Goal: Task Accomplishment & Management: Complete application form

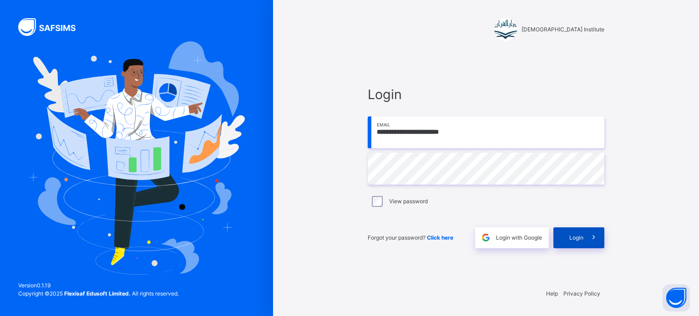
click at [579, 237] on span "Login" at bounding box center [576, 238] width 14 height 8
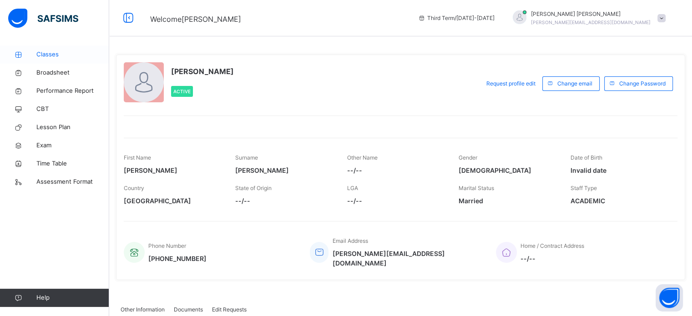
click at [60, 55] on span "Classes" at bounding box center [72, 54] width 73 height 9
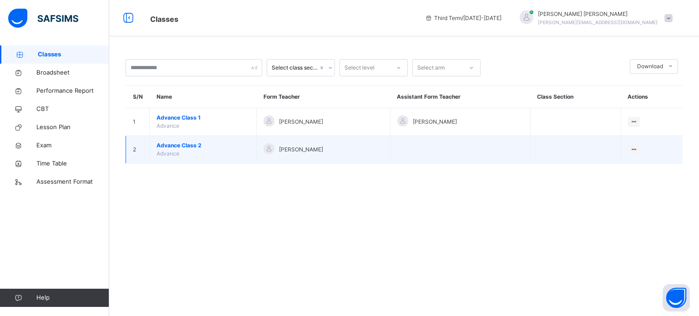
click at [187, 144] on span "Advance Class 2" at bounding box center [203, 146] width 93 height 8
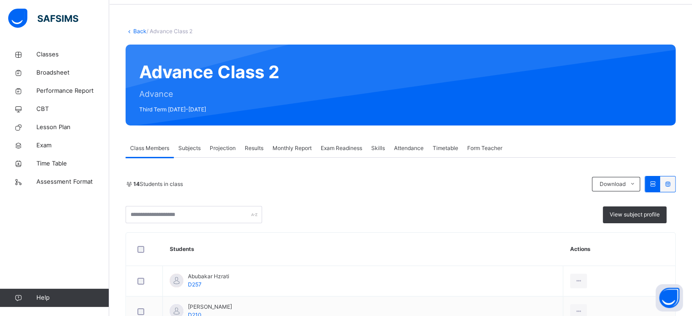
scroll to position [31, 0]
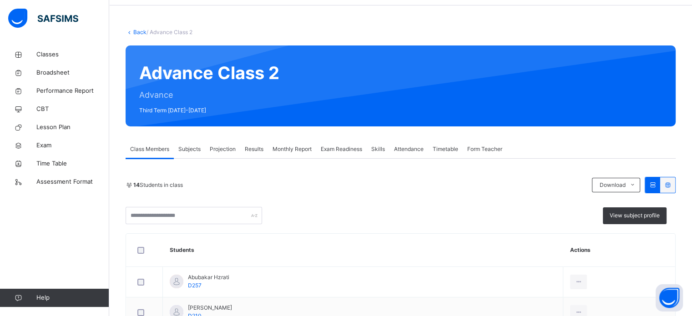
click at [223, 145] on span "Projection" at bounding box center [223, 149] width 26 height 8
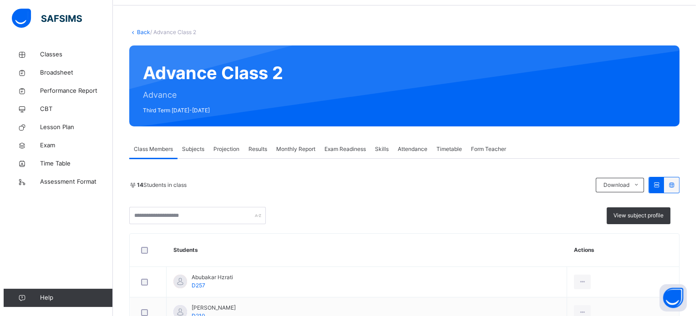
scroll to position [0, 0]
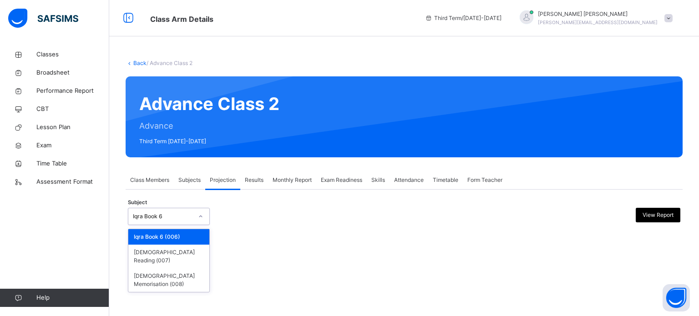
click at [199, 221] on div at bounding box center [200, 216] width 15 height 15
click at [183, 269] on div "[DEMOGRAPHIC_DATA] Memorisation (008)" at bounding box center [168, 280] width 81 height 24
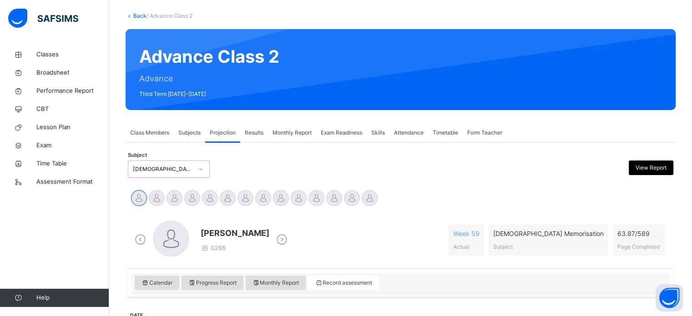
scroll to position [96, 0]
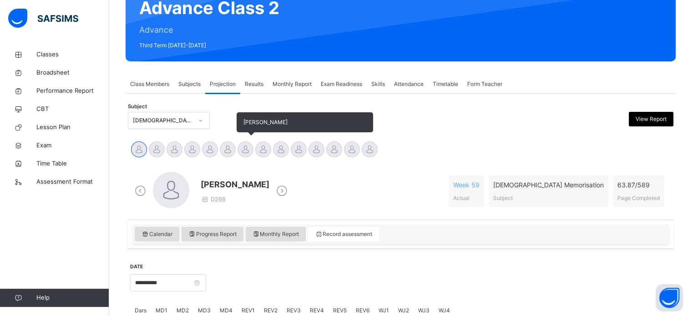
click at [249, 148] on div at bounding box center [246, 150] width 16 height 16
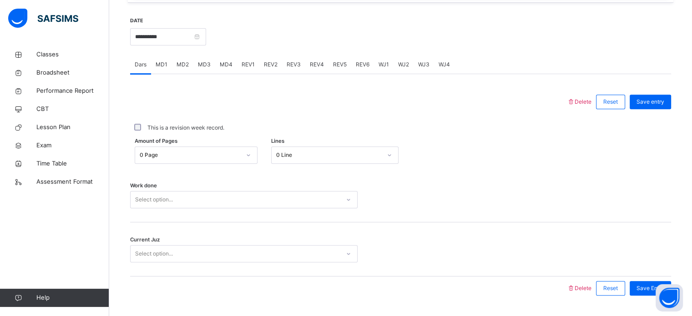
scroll to position [359, 0]
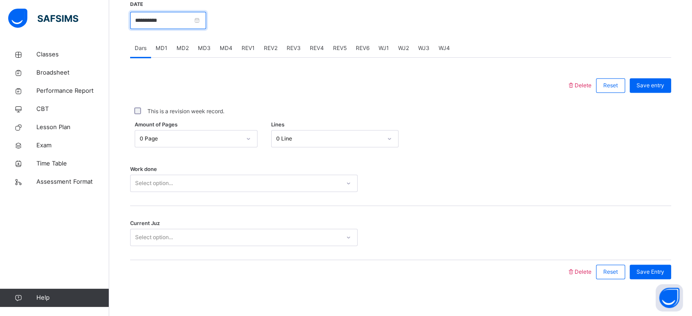
click at [195, 19] on input "**********" at bounding box center [168, 20] width 76 height 17
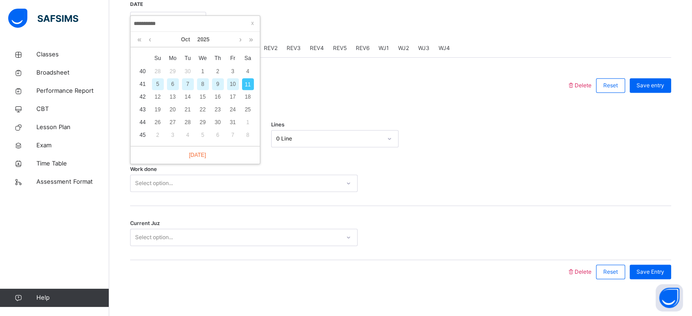
click at [218, 84] on div "9" at bounding box center [218, 84] width 12 height 12
type input "**********"
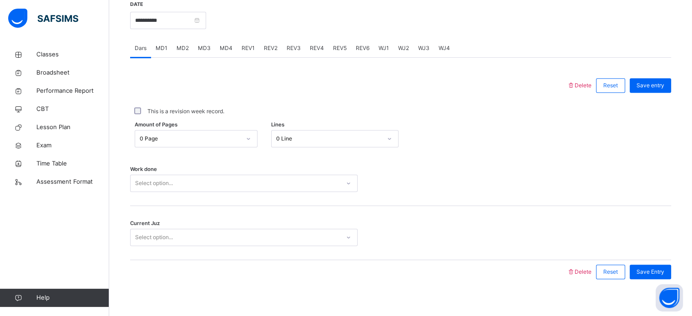
click at [206, 139] on div "0 Page" at bounding box center [190, 139] width 101 height 8
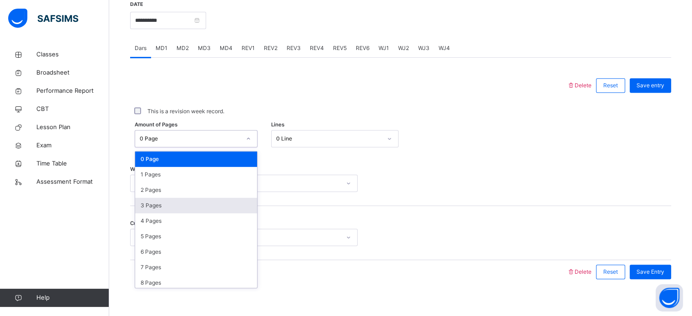
click at [200, 204] on div "3 Pages" at bounding box center [196, 205] width 122 height 15
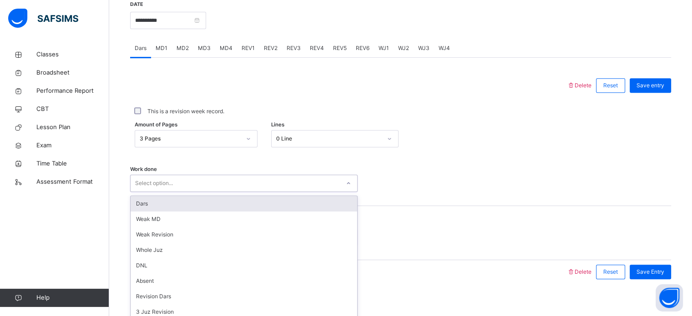
scroll to position [367, 0]
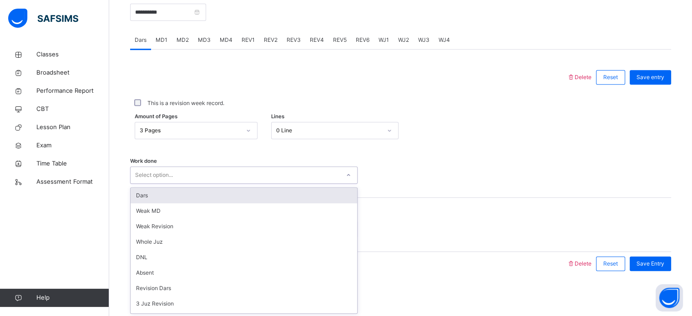
click at [275, 184] on div "Work done option Dars focused, 1 of 14. 14 results available. Use Up and Down t…" at bounding box center [400, 171] width 541 height 54
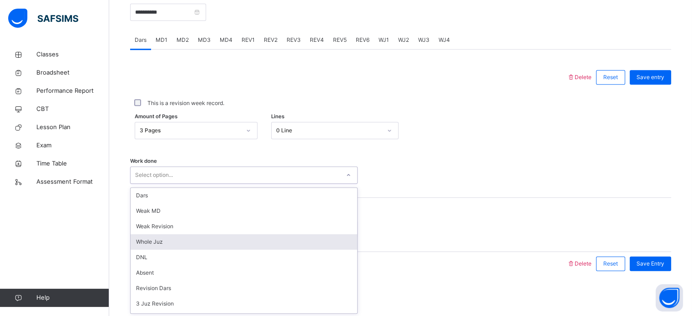
scroll to position [91, 0]
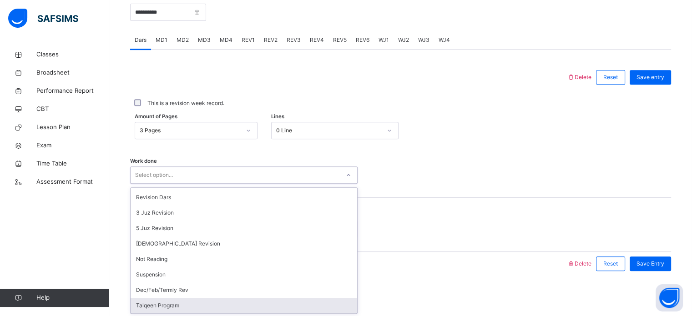
click at [183, 303] on div "Talqeen Program" at bounding box center [244, 305] width 227 height 15
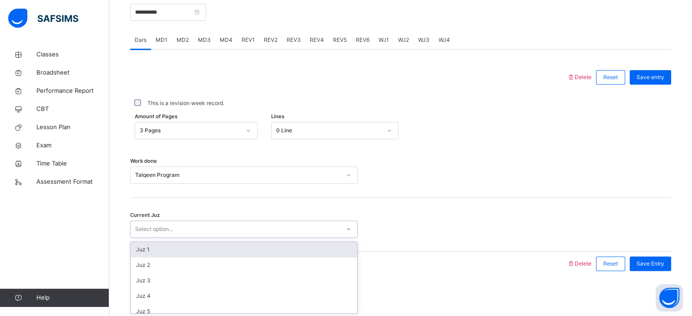
click at [165, 225] on div "Select option..." at bounding box center [154, 229] width 38 height 17
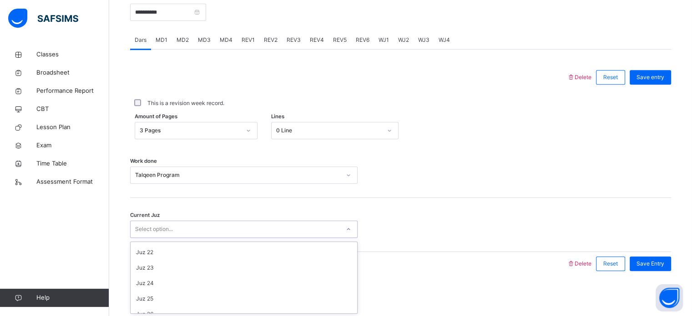
scroll to position [393, 0]
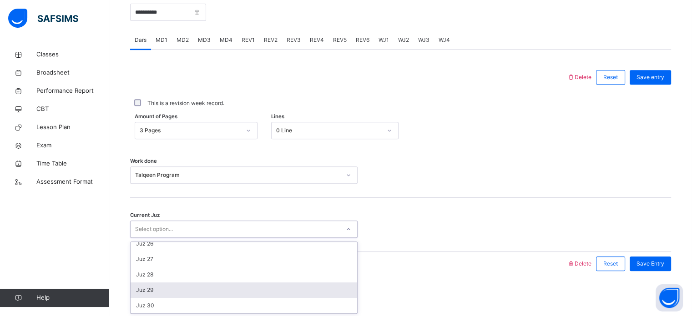
click at [157, 288] on div "Juz 29" at bounding box center [244, 290] width 227 height 15
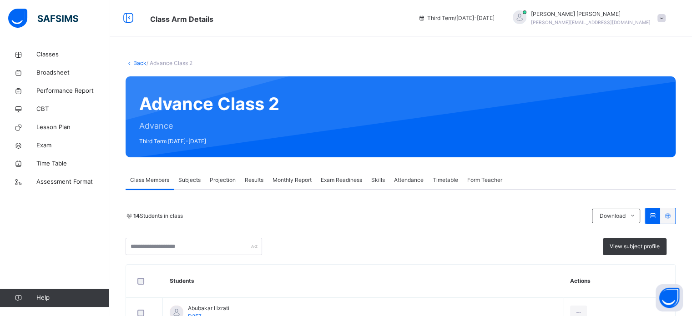
scroll to position [16, 0]
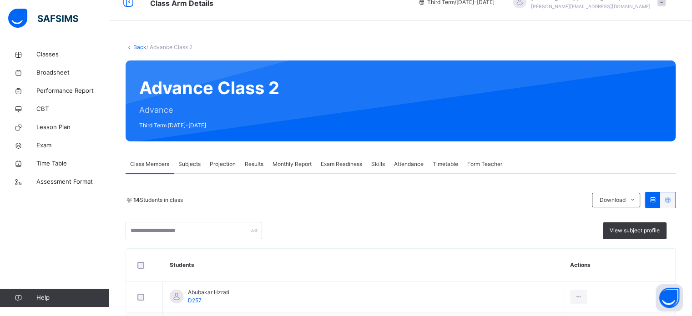
click at [217, 156] on div "Projection" at bounding box center [222, 164] width 35 height 18
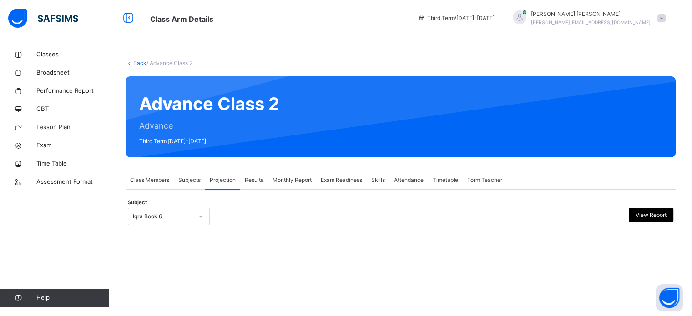
scroll to position [0, 0]
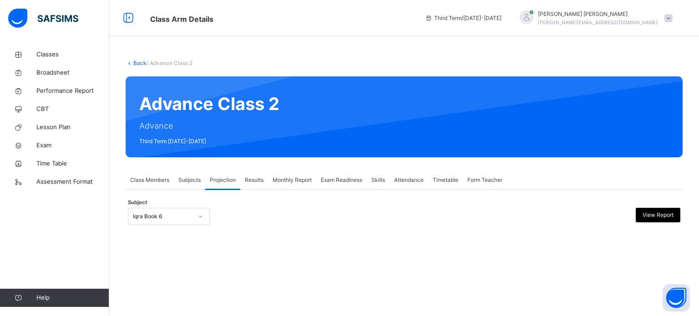
click at [184, 225] on div "Subject Iqra Book 6 View Report" at bounding box center [404, 216] width 552 height 26
click at [183, 218] on div "Iqra Book 6" at bounding box center [163, 217] width 60 height 8
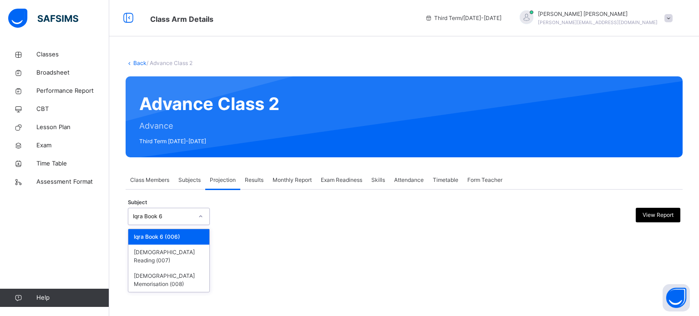
click at [183, 218] on div "Iqra Book 6" at bounding box center [163, 217] width 60 height 8
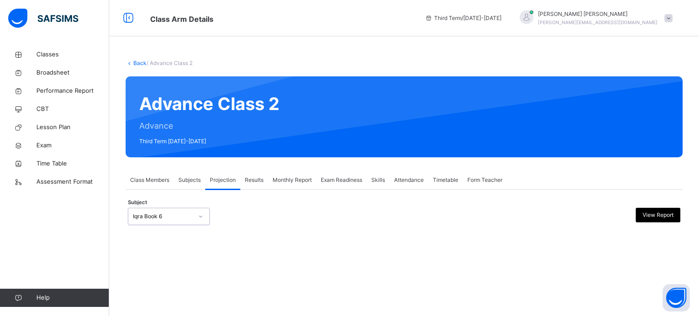
click at [182, 214] on div "Iqra Book 6" at bounding box center [163, 217] width 60 height 8
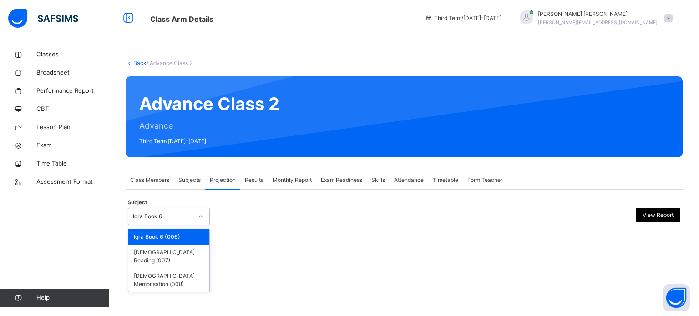
click at [182, 214] on div "Iqra Book 6" at bounding box center [163, 217] width 60 height 8
click at [175, 271] on div "[DEMOGRAPHIC_DATA] Memorisation (008)" at bounding box center [168, 280] width 81 height 24
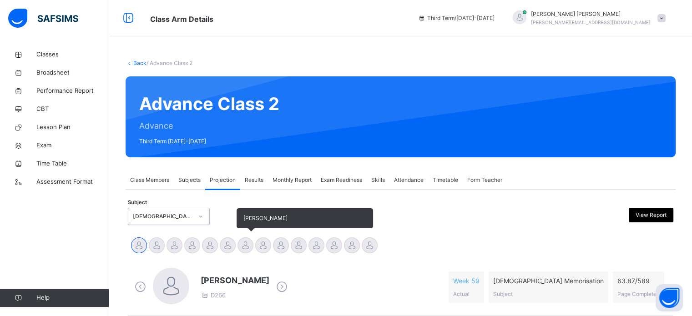
scroll to position [91, 0]
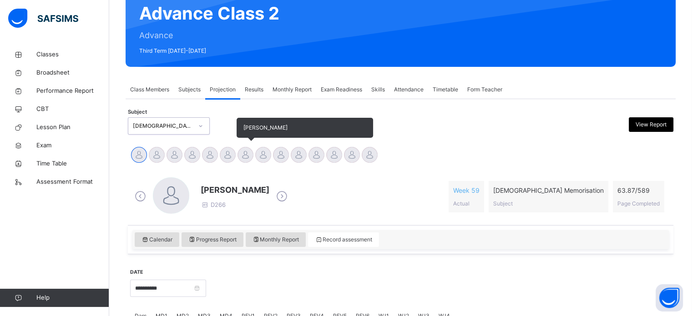
click at [241, 149] on div at bounding box center [246, 155] width 16 height 16
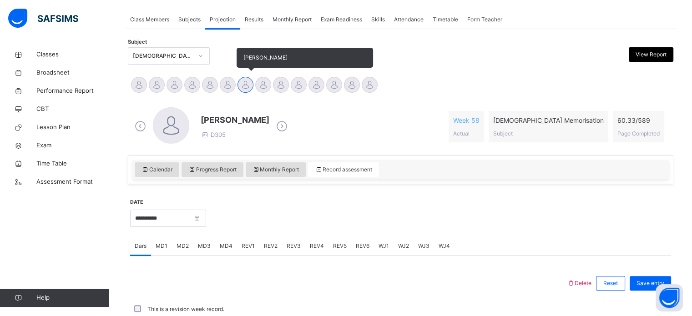
scroll to position [161, 0]
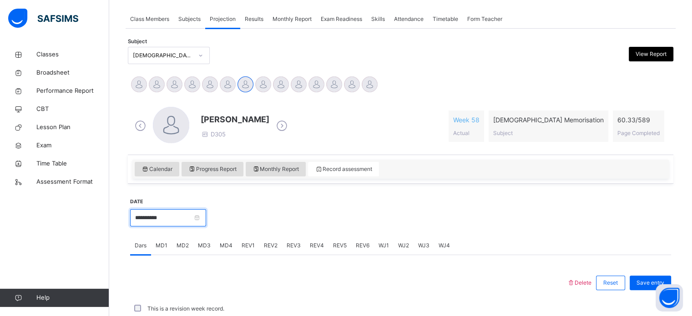
click at [193, 211] on input "**********" at bounding box center [168, 217] width 76 height 17
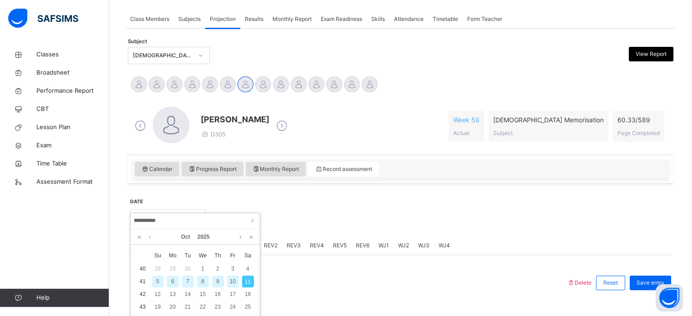
click at [217, 281] on div "9" at bounding box center [218, 282] width 12 height 12
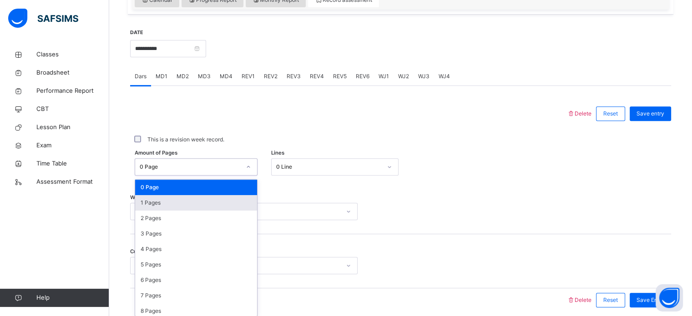
scroll to position [334, 0]
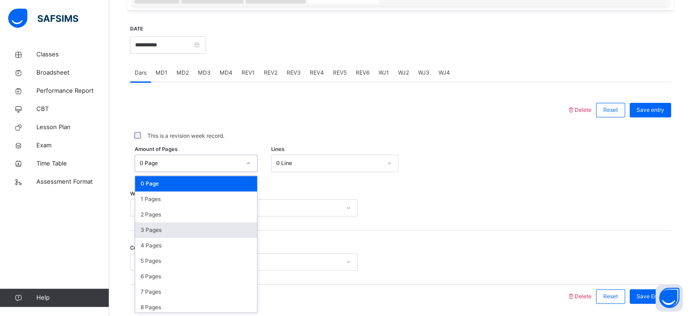
drag, startPoint x: 220, startPoint y: 209, endPoint x: 186, endPoint y: 234, distance: 42.6
click at [186, 172] on div "option 3 Pages focused, 4 of 590. 590 results available. Use Up and Down to cho…" at bounding box center [196, 163] width 123 height 17
click at [186, 234] on div "3 Pages" at bounding box center [196, 230] width 122 height 15
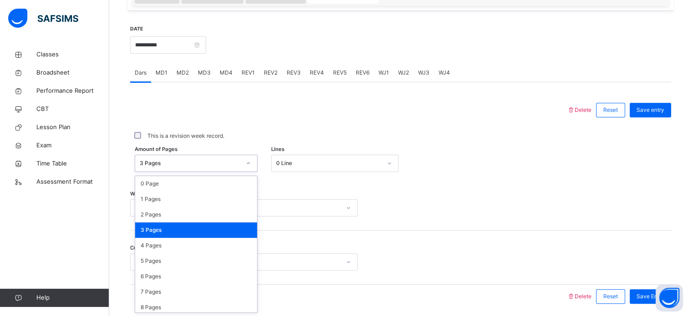
click at [177, 162] on div "3 Pages" at bounding box center [190, 163] width 101 height 8
click at [179, 225] on div "3 Pages" at bounding box center [196, 230] width 122 height 15
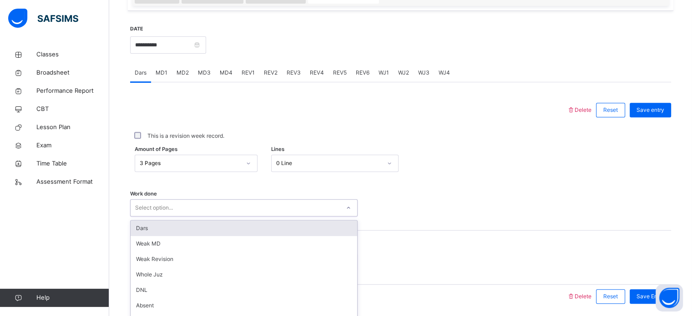
scroll to position [367, 0]
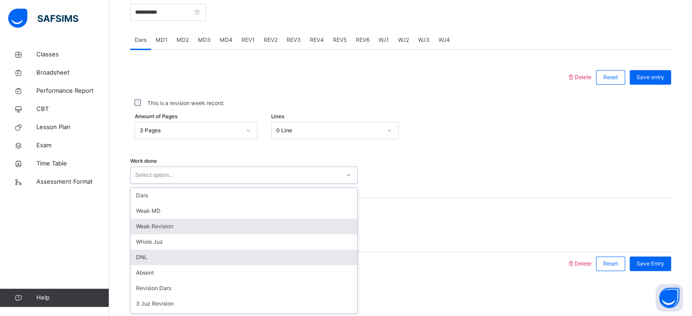
drag, startPoint x: 174, startPoint y: 204, endPoint x: 175, endPoint y: 260, distance: 56.0
click at [175, 184] on div "option Weak Revision focused, 3 of 14. 14 results available. Use Up and Down to…" at bounding box center [244, 175] width 228 height 17
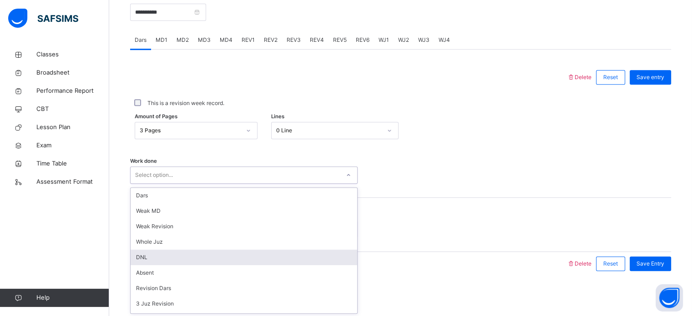
scroll to position [91, 0]
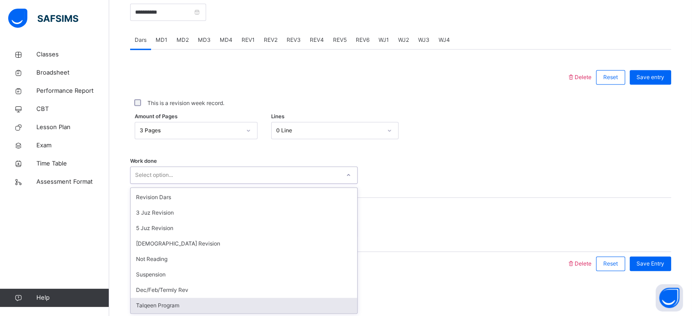
click at [170, 302] on div "Talqeen Program" at bounding box center [244, 305] width 227 height 15
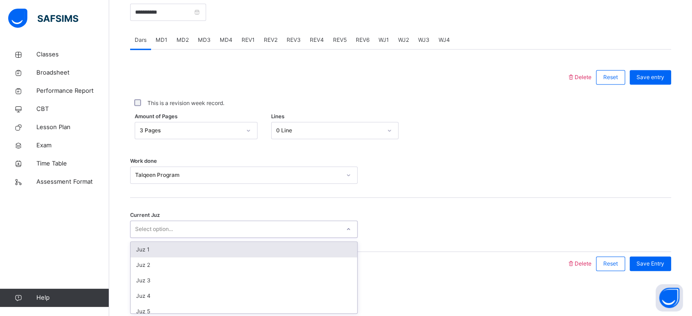
click at [168, 231] on div "Select option..." at bounding box center [154, 229] width 38 height 17
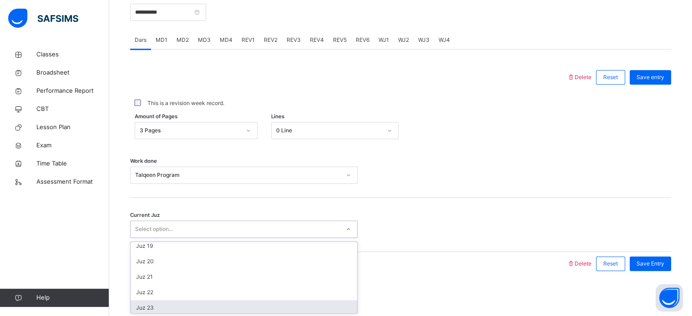
scroll to position [393, 0]
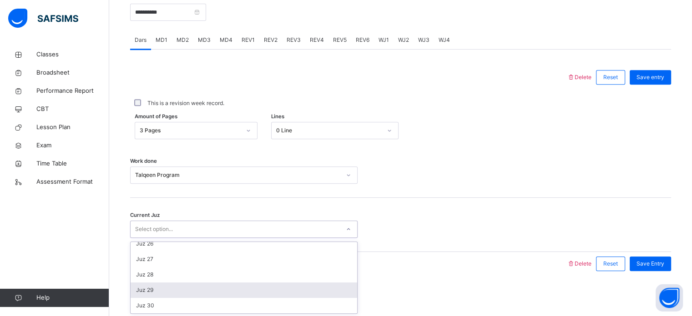
click at [154, 290] on div "Juz 29" at bounding box center [244, 290] width 227 height 15
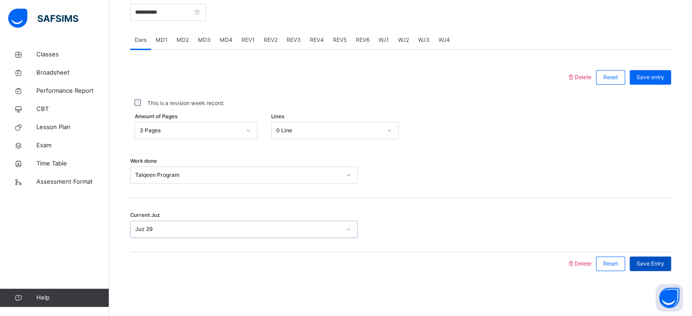
click at [663, 258] on div "Save Entry" at bounding box center [650, 264] width 41 height 15
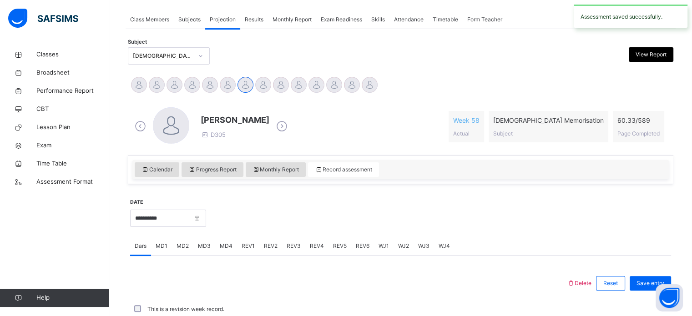
scroll to position [367, 0]
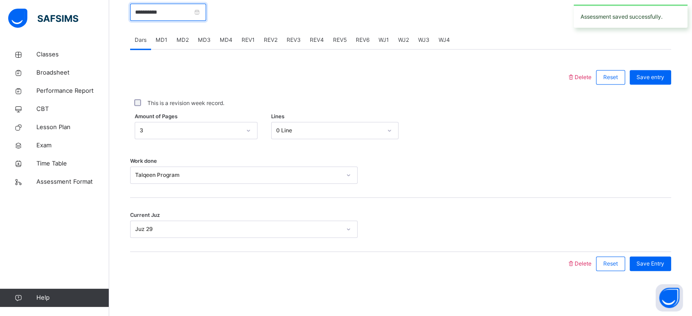
click at [179, 9] on input "**********" at bounding box center [168, 12] width 76 height 17
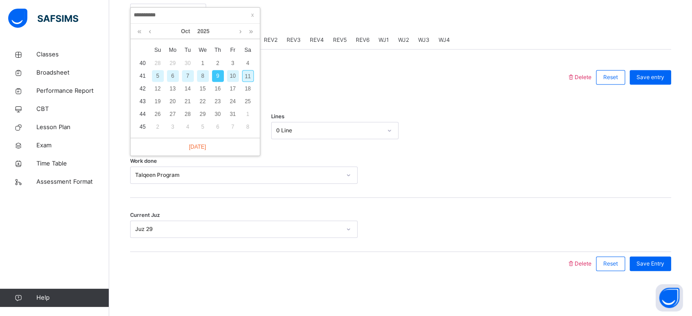
click at [187, 75] on div "7" at bounding box center [188, 76] width 12 height 12
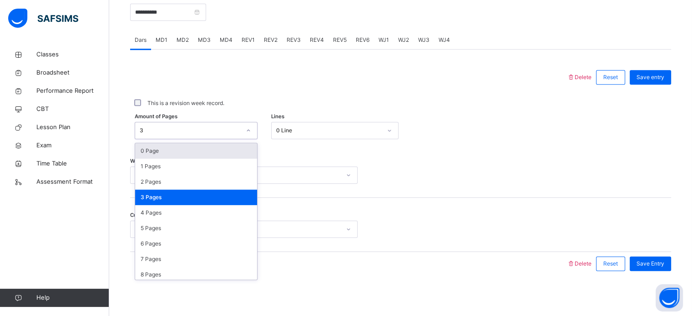
click at [184, 125] on div "3" at bounding box center [187, 131] width 105 height 14
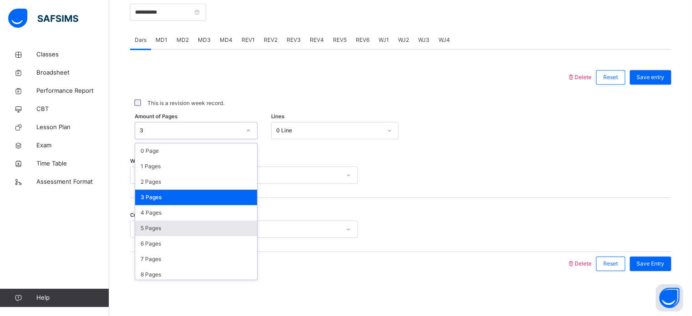
click at [175, 224] on div "5 Pages" at bounding box center [196, 228] width 122 height 15
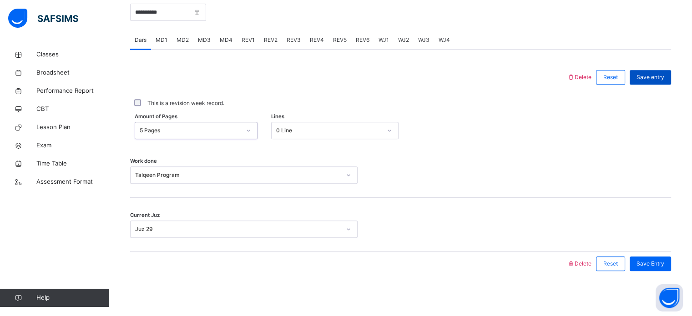
click at [666, 84] on div "Save entry" at bounding box center [650, 77] width 41 height 15
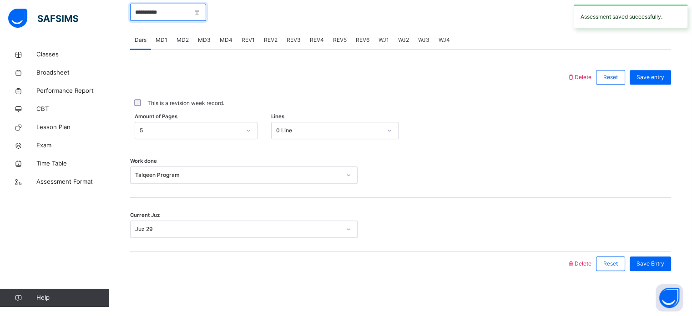
click at [190, 5] on input "**********" at bounding box center [168, 12] width 76 height 17
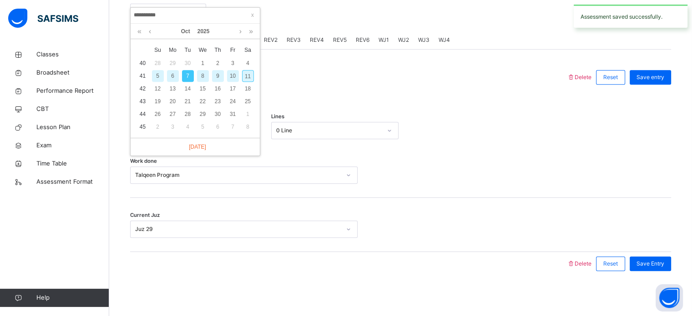
click at [213, 76] on div "9" at bounding box center [218, 76] width 12 height 12
type input "**********"
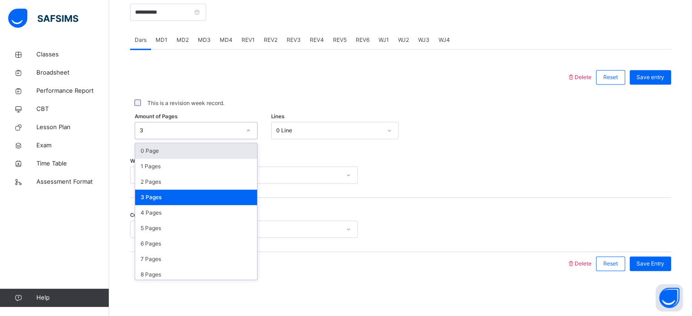
click at [192, 122] on div "3" at bounding box center [196, 130] width 123 height 17
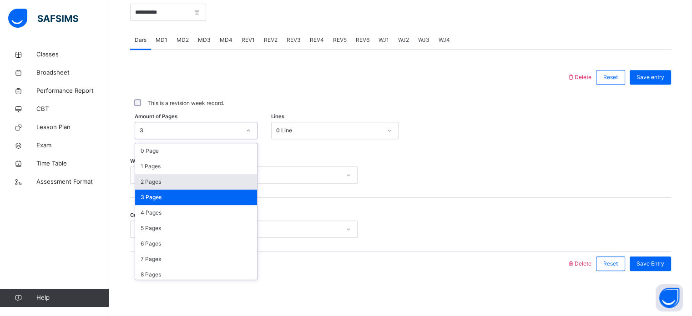
click at [162, 180] on div "2 Pages" at bounding box center [196, 181] width 122 height 15
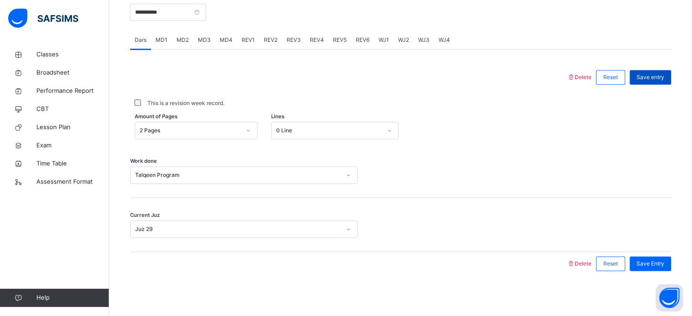
click at [664, 73] on span "Save entry" at bounding box center [651, 77] width 28 height 8
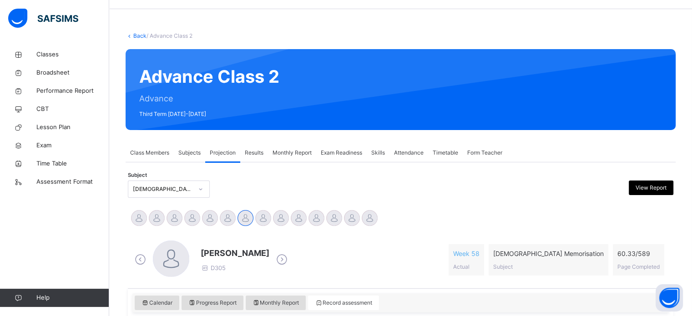
scroll to position [0, 0]
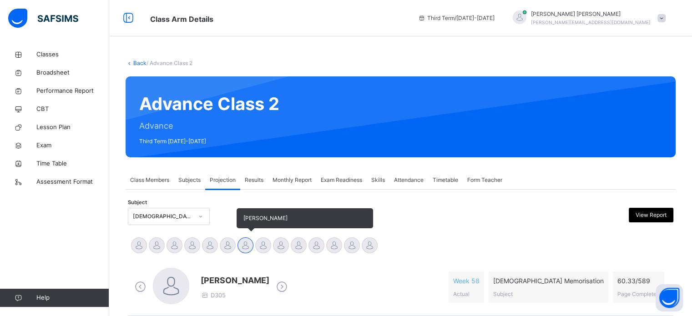
click at [240, 245] on div at bounding box center [246, 246] width 16 height 16
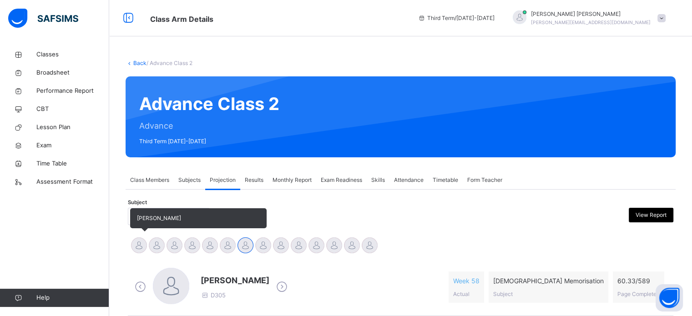
click at [137, 243] on div at bounding box center [139, 246] width 16 height 16
